Goal: Transaction & Acquisition: Purchase product/service

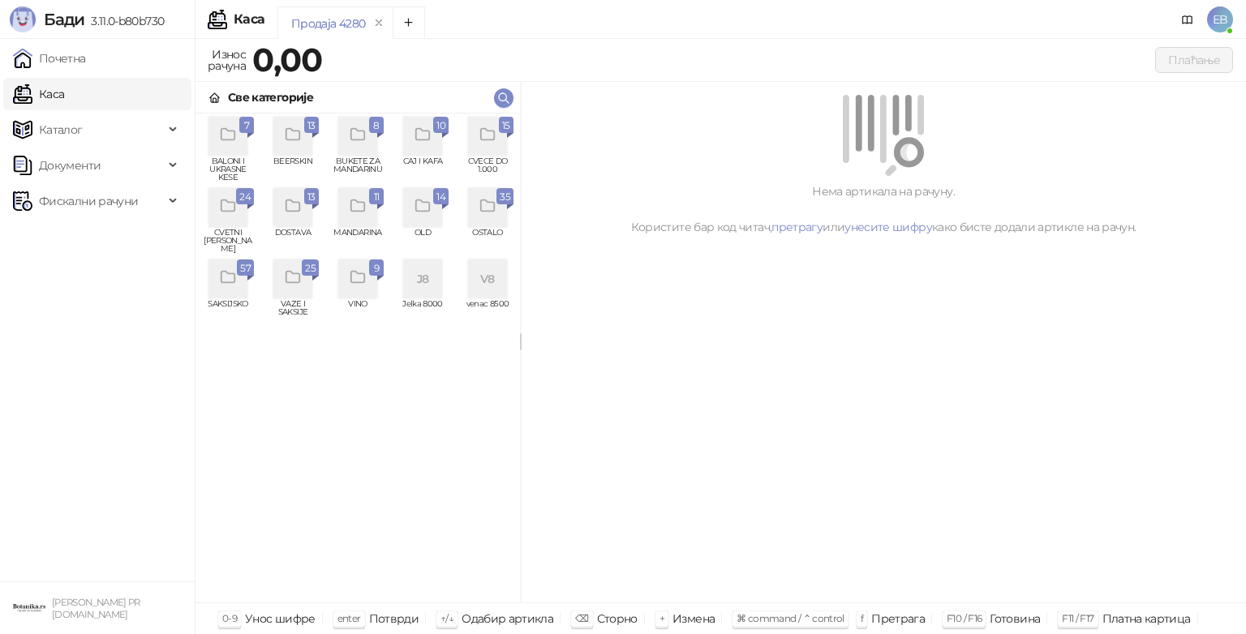
click at [492, 136] on icon "grid" at bounding box center [488, 135] width 19 height 19
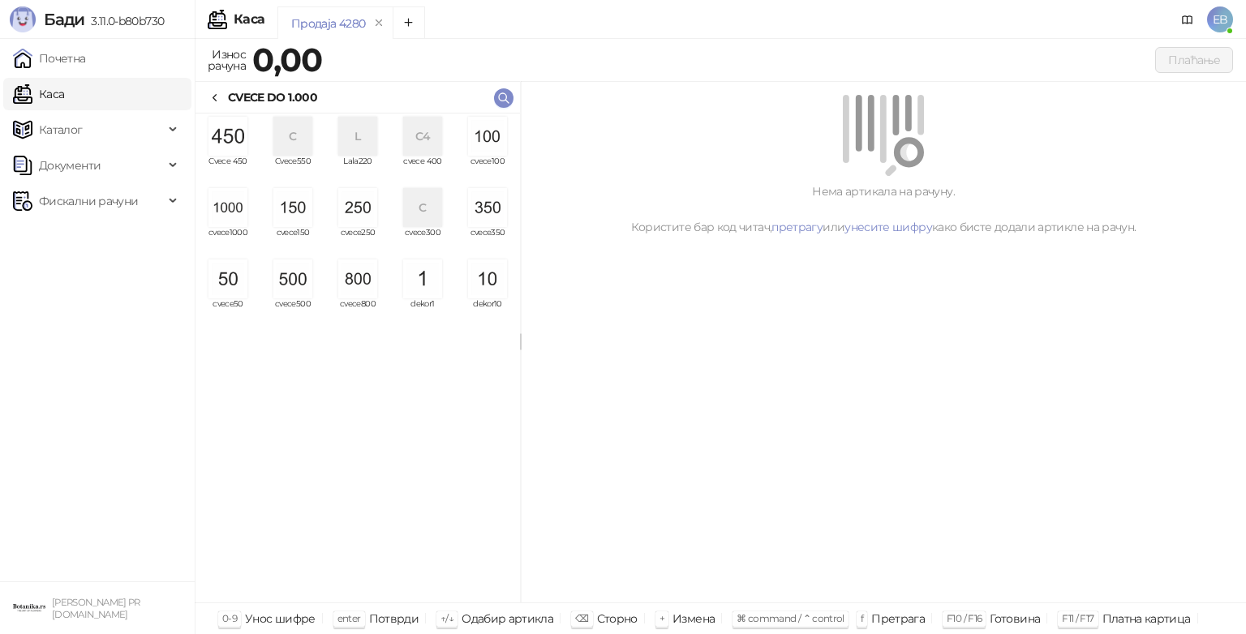
click at [234, 216] on img "grid" at bounding box center [227, 207] width 39 height 39
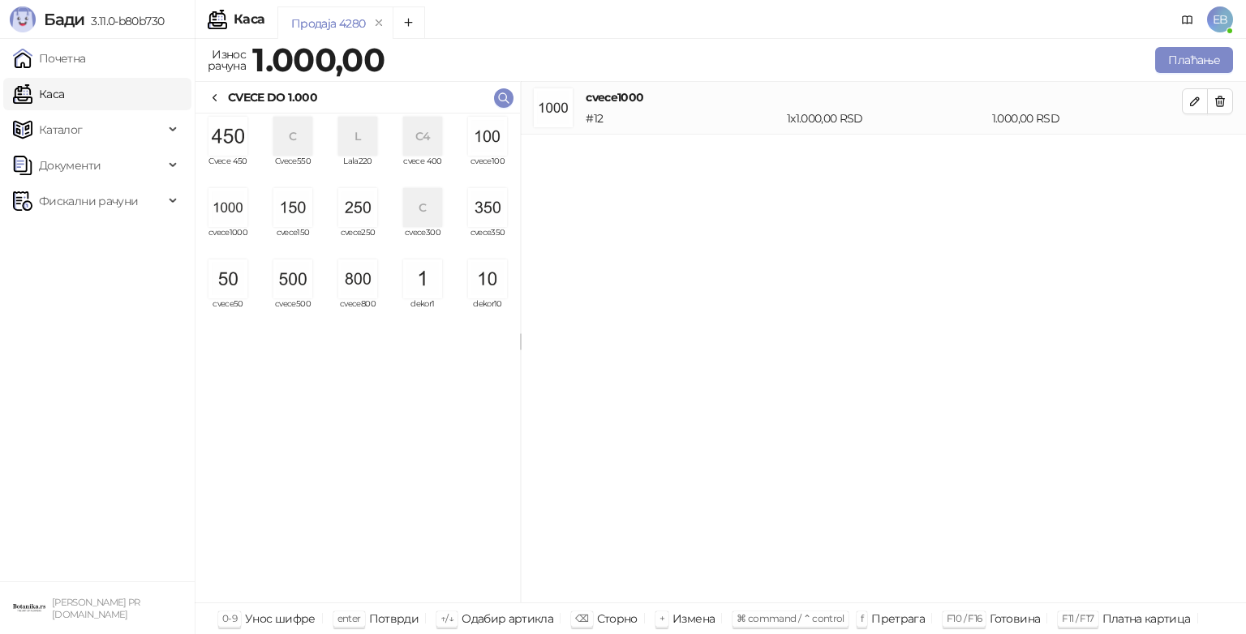
click at [294, 282] on img "grid" at bounding box center [292, 279] width 39 height 39
click at [492, 144] on img "grid" at bounding box center [487, 136] width 39 height 39
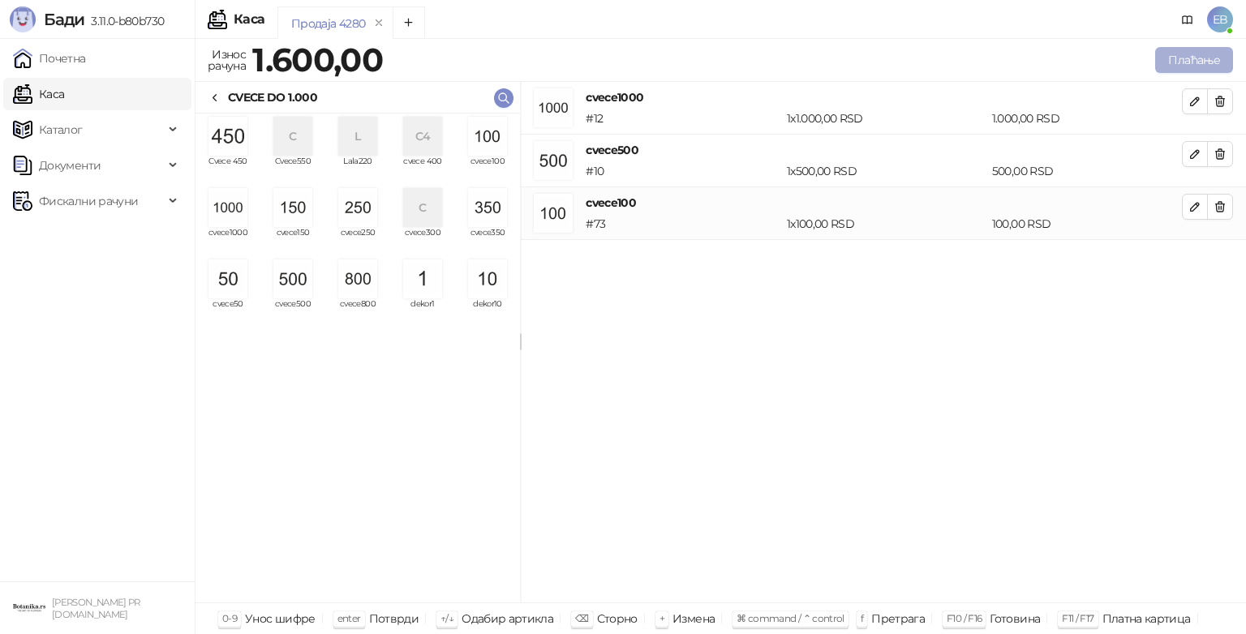
click at [1188, 62] on button "Плаћање" at bounding box center [1194, 60] width 78 height 26
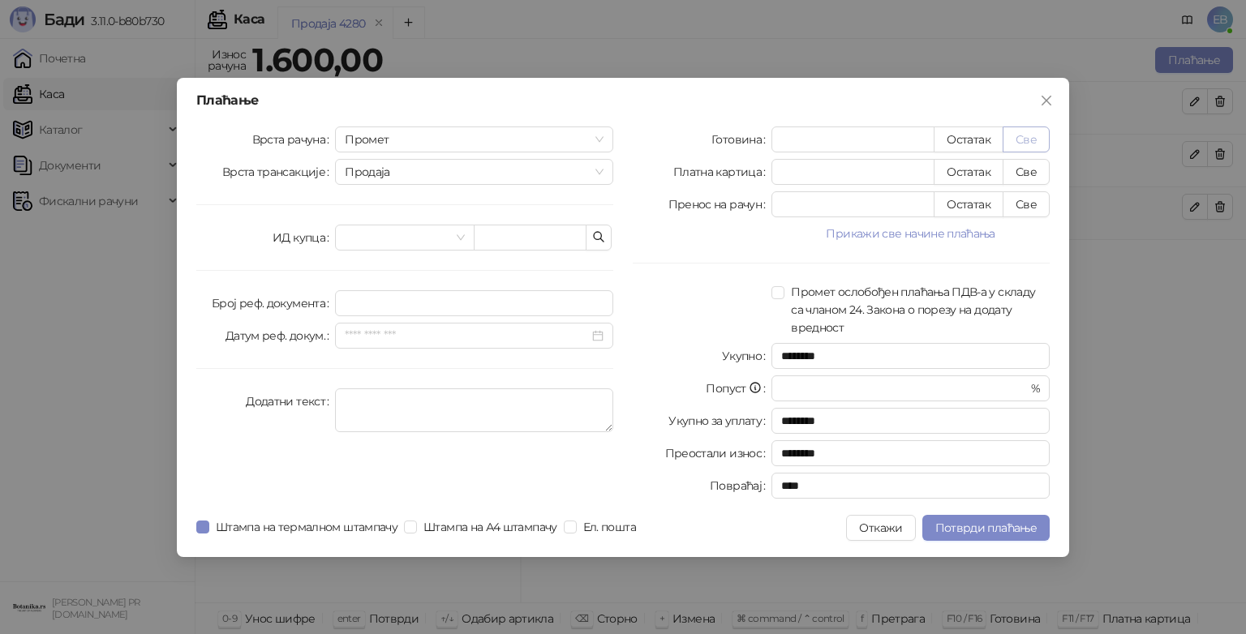
click at [1018, 145] on button "Све" at bounding box center [1026, 140] width 47 height 26
type input "****"
click at [1016, 521] on span "Потврди плаћање" at bounding box center [985, 528] width 101 height 15
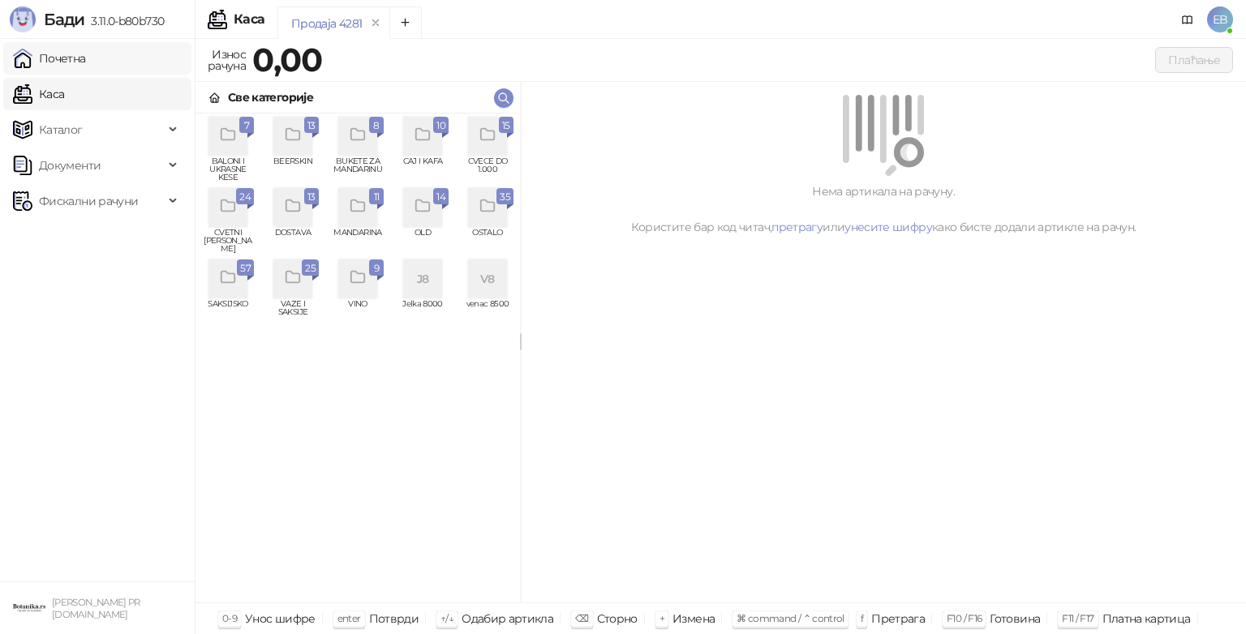
click at [74, 51] on link "Почетна" at bounding box center [49, 58] width 73 height 32
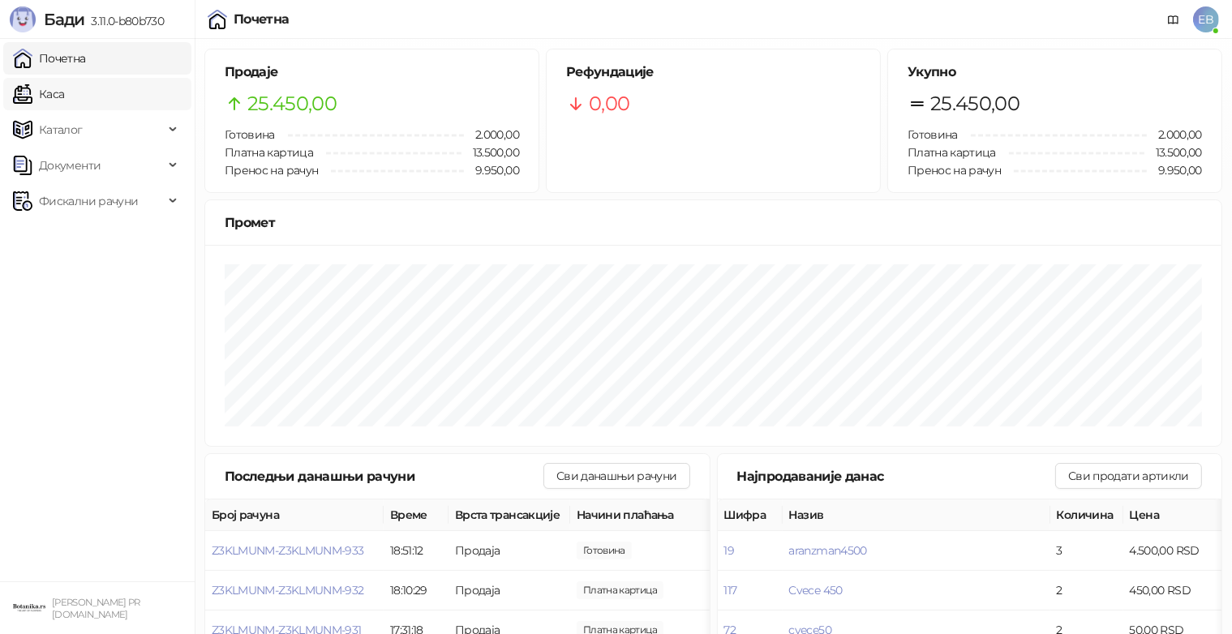
click at [43, 88] on link "Каса" at bounding box center [38, 94] width 51 height 32
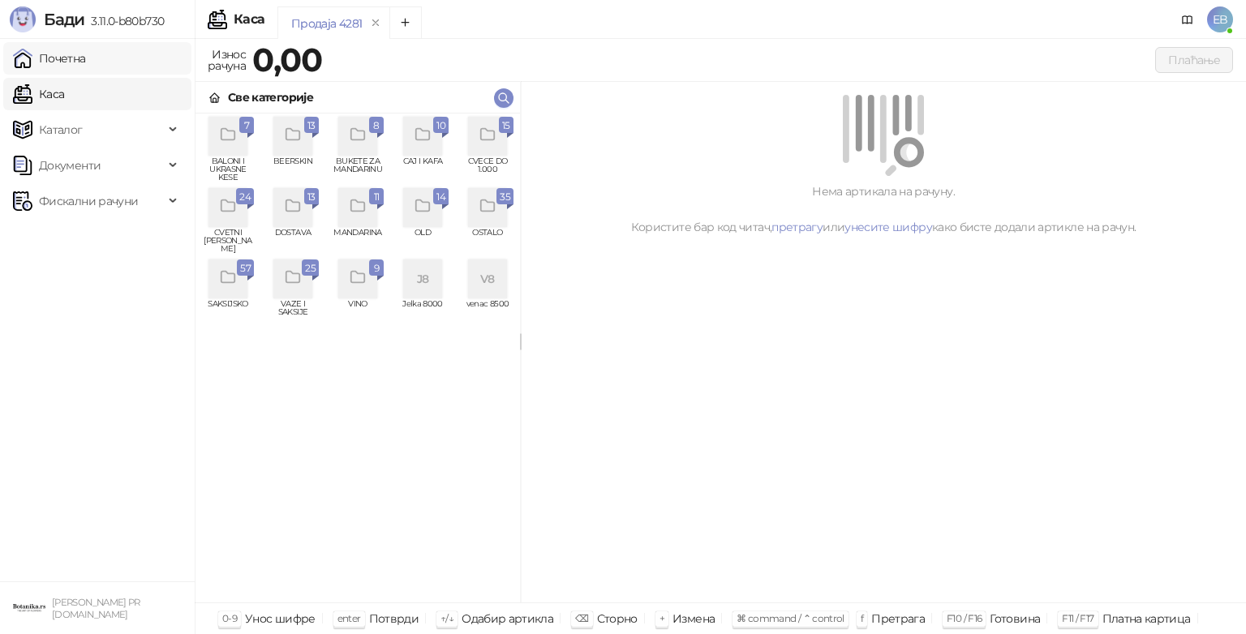
click at [86, 49] on link "Почетна" at bounding box center [49, 58] width 73 height 32
